Goal: Information Seeking & Learning: Learn about a topic

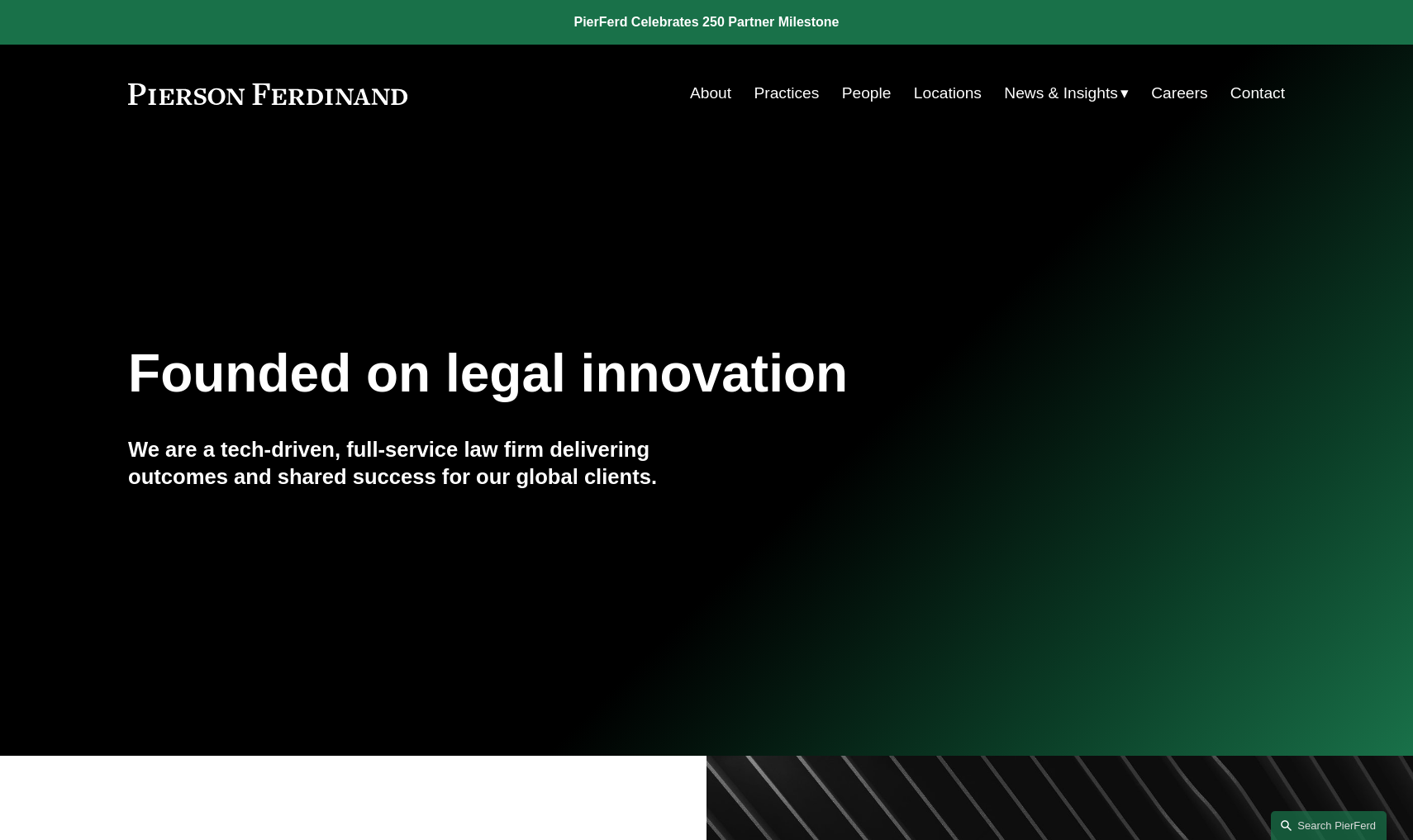
click at [849, 91] on link "People" at bounding box center [867, 93] width 50 height 32
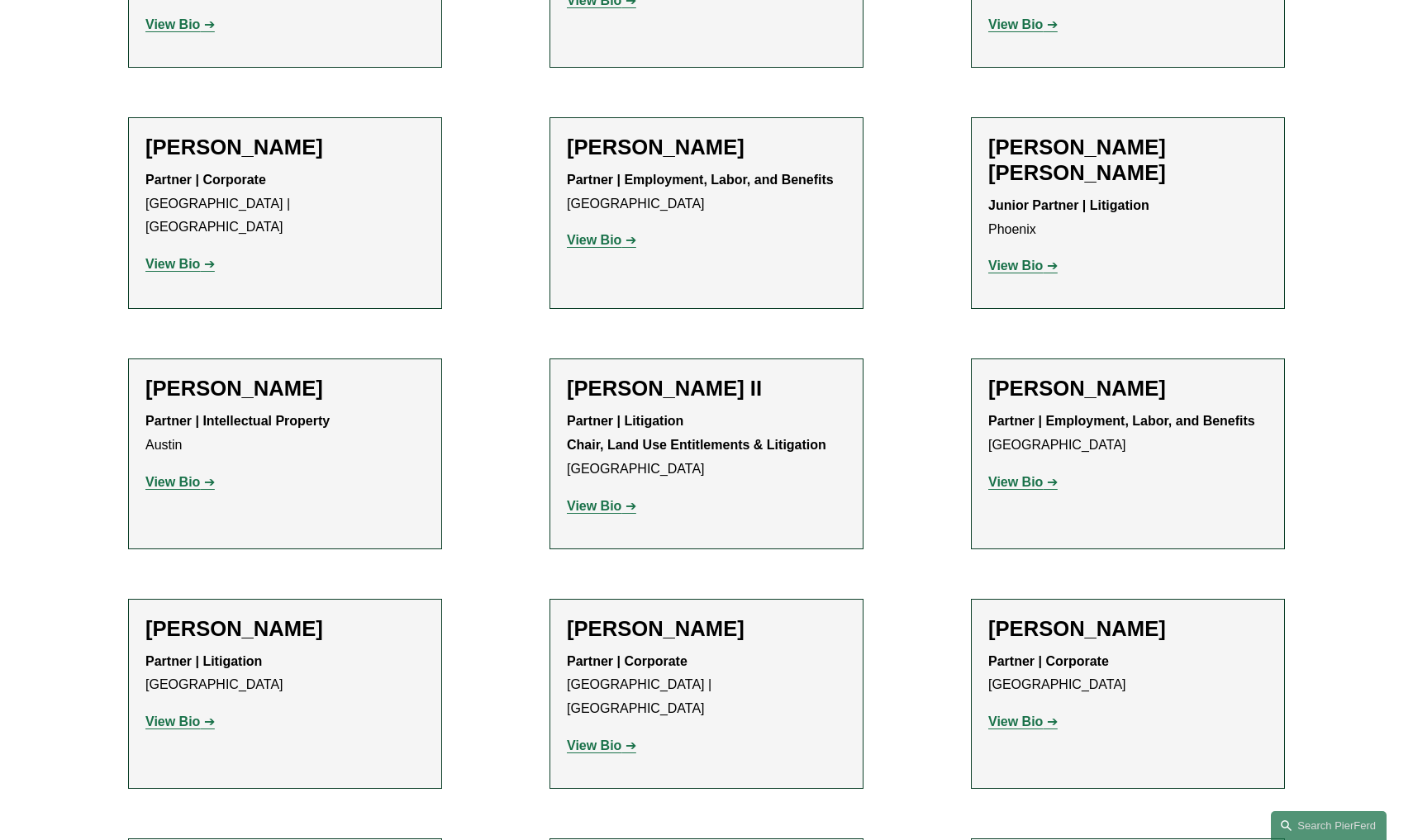
scroll to position [1613, 0]
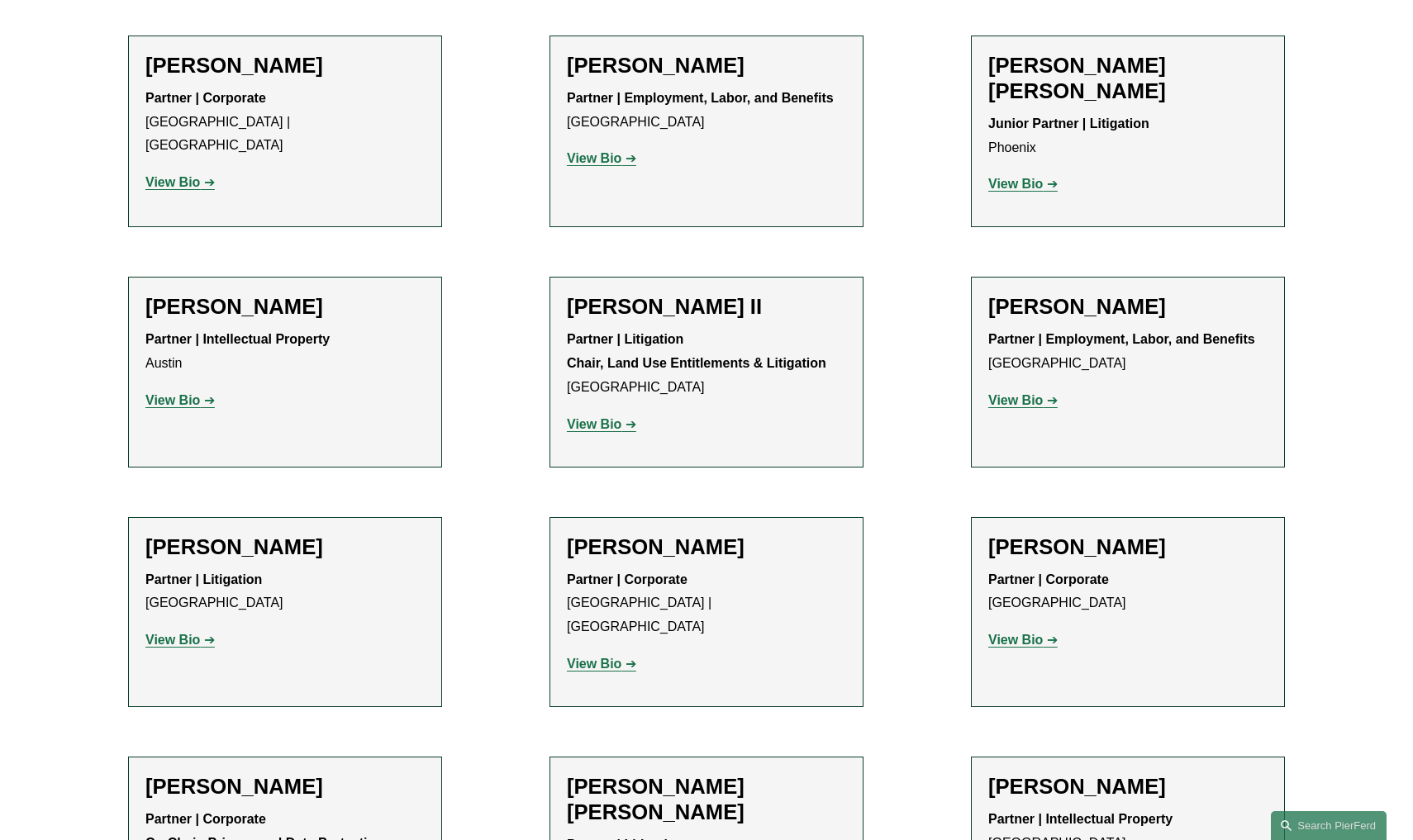
click at [189, 633] on strong "View Bio" at bounding box center [172, 639] width 55 height 14
click at [178, 393] on strong "View Bio" at bounding box center [172, 399] width 55 height 14
click at [187, 175] on strong "View Bio" at bounding box center [172, 181] width 55 height 14
click at [190, 633] on strong "View Bio" at bounding box center [172, 639] width 55 height 14
